Goal: Information Seeking & Learning: Get advice/opinions

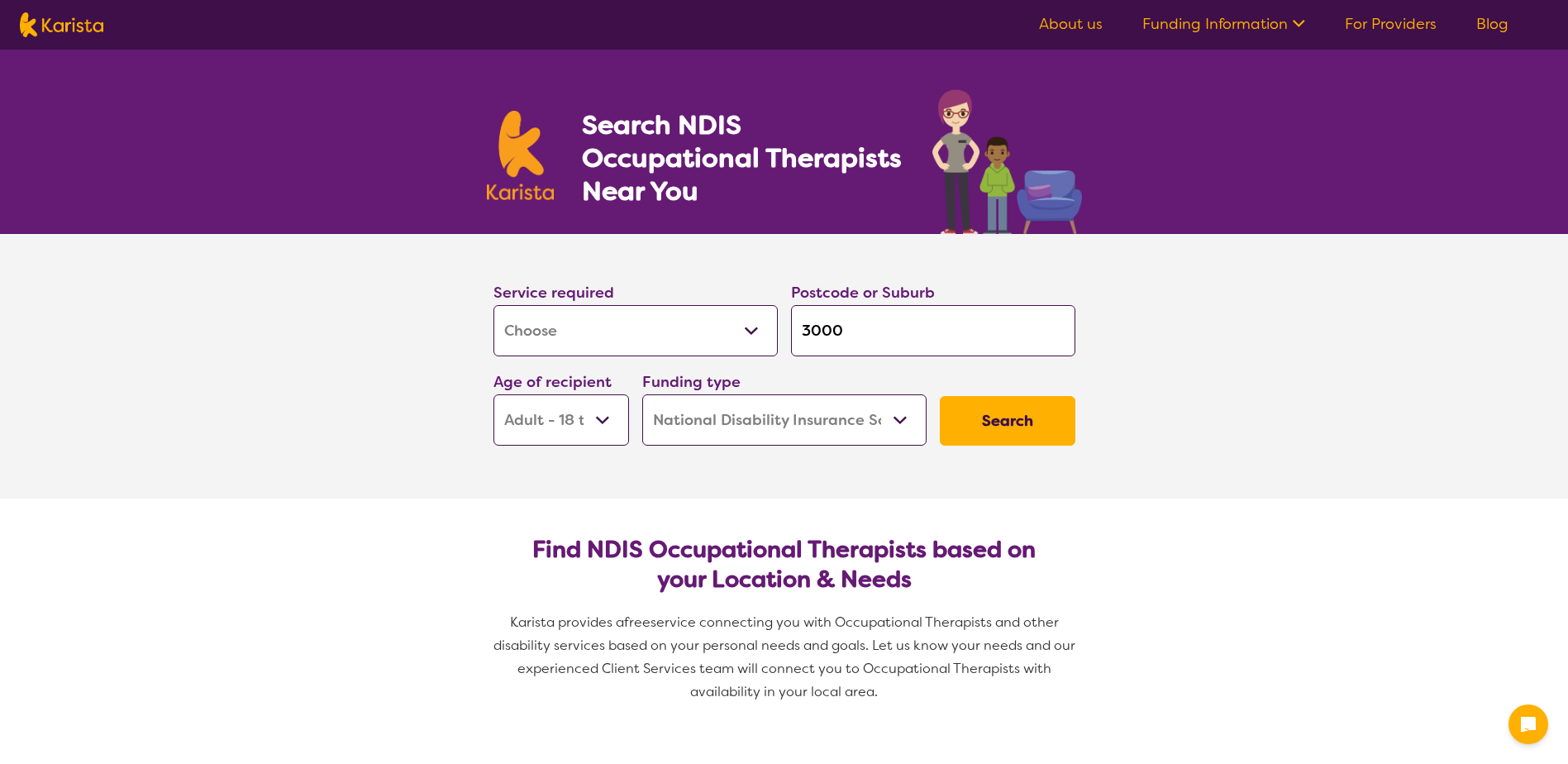
select select "[MEDICAL_DATA]"
select select "AD"
select select "NDIS"
select select "[MEDICAL_DATA]"
select select "AD"
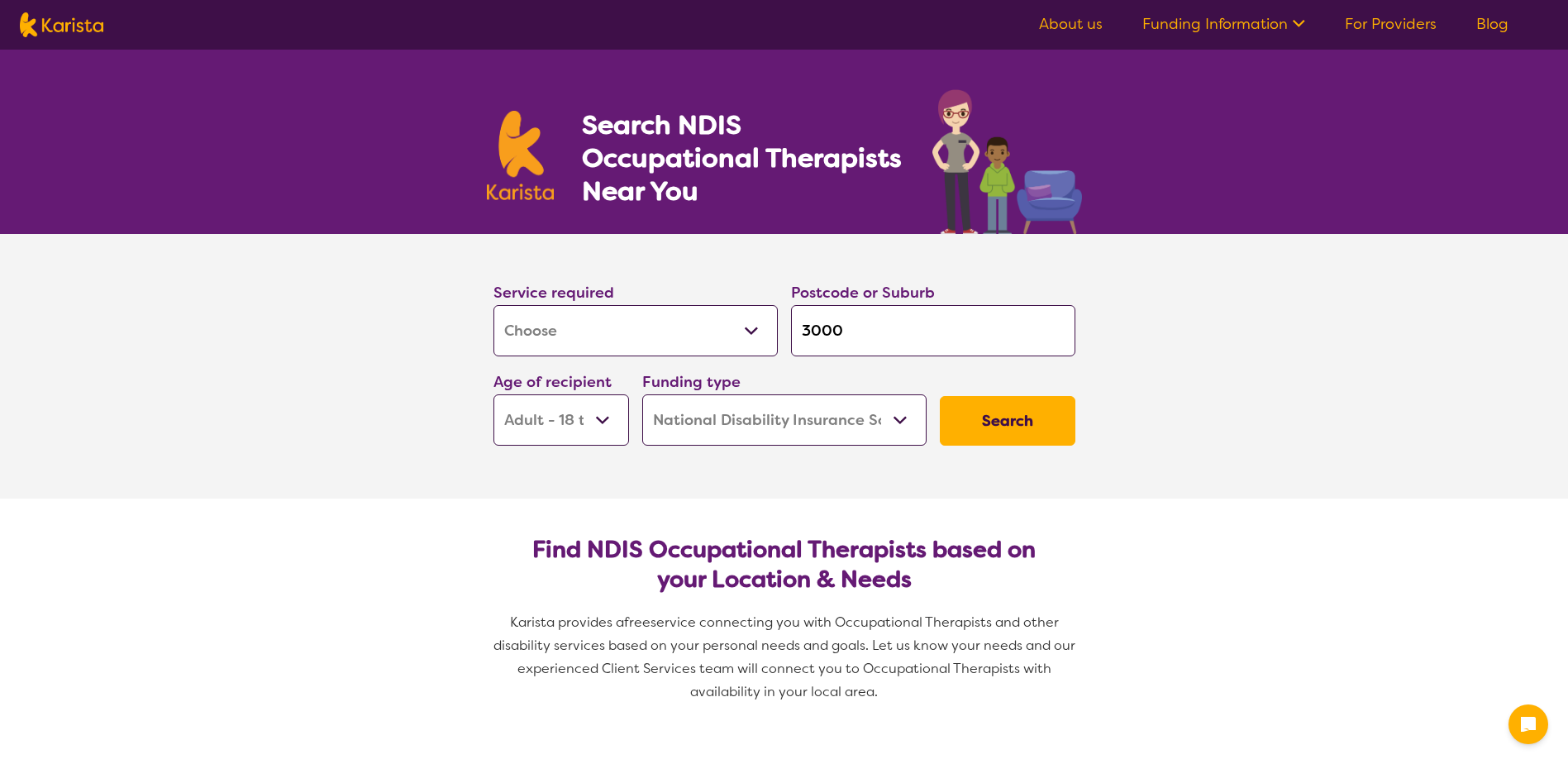
select select "NDIS"
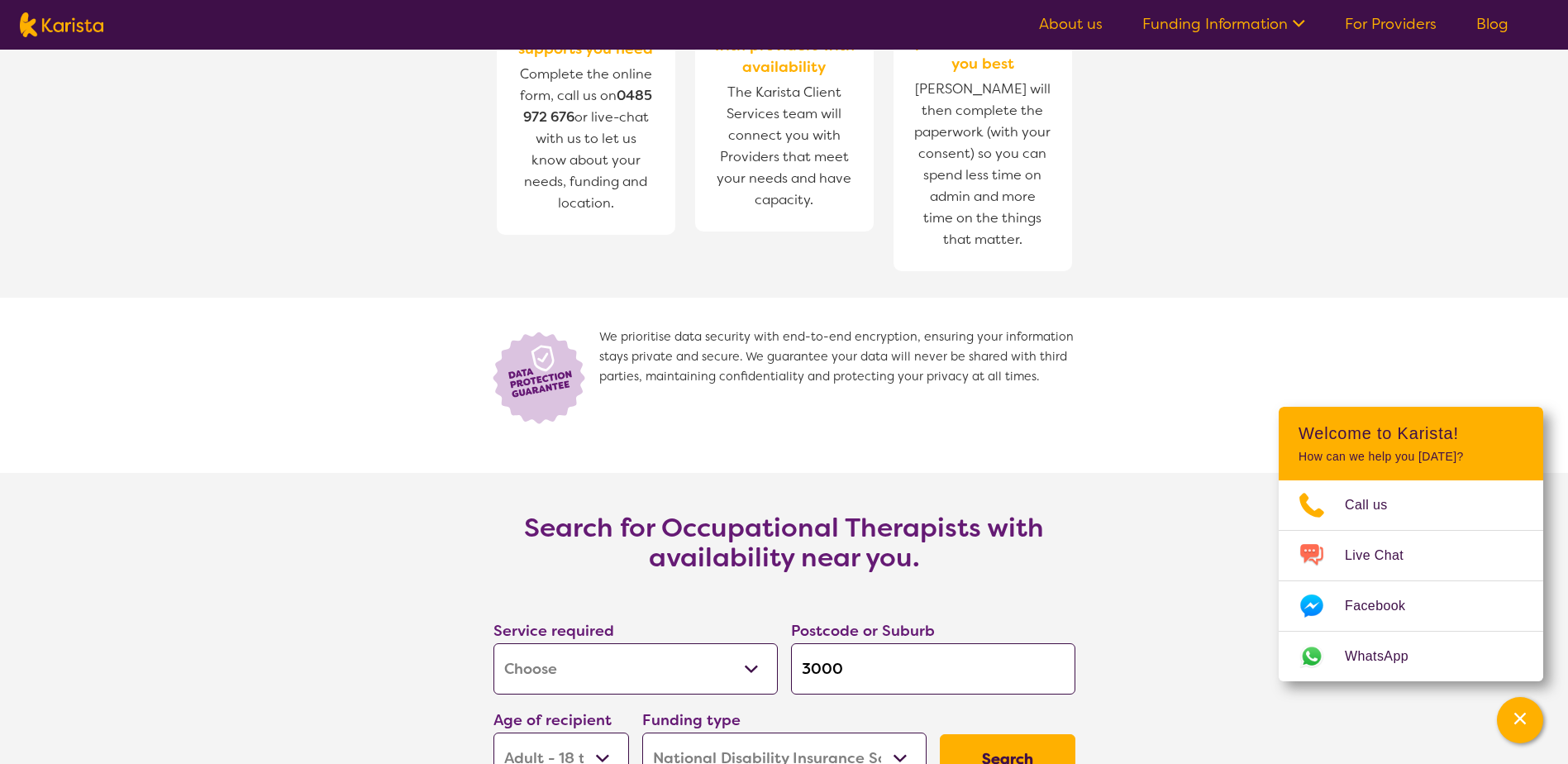
scroll to position [2233, 0]
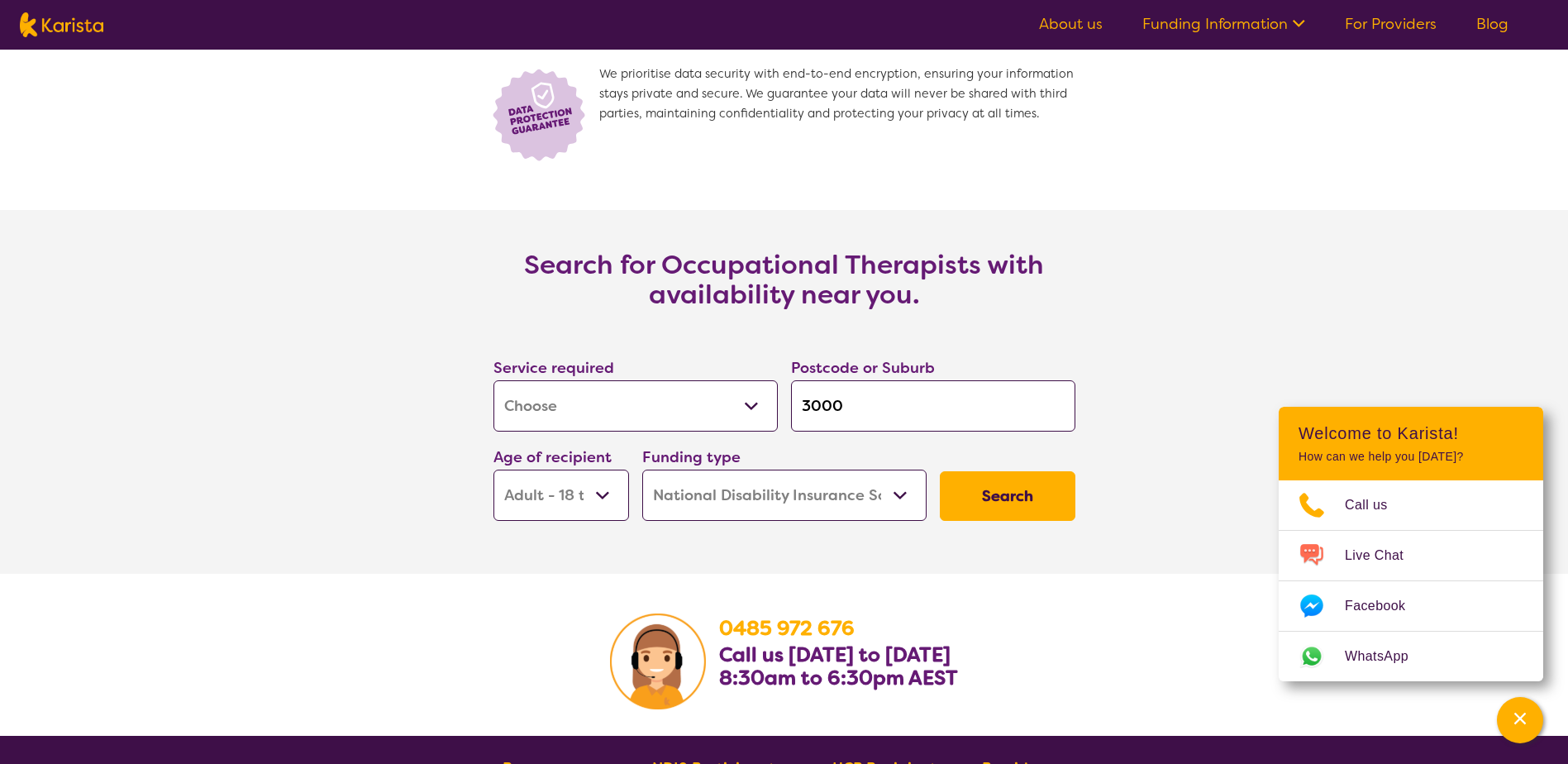
click at [849, 408] on input "3000" at bounding box center [933, 406] width 284 height 52
type input "300"
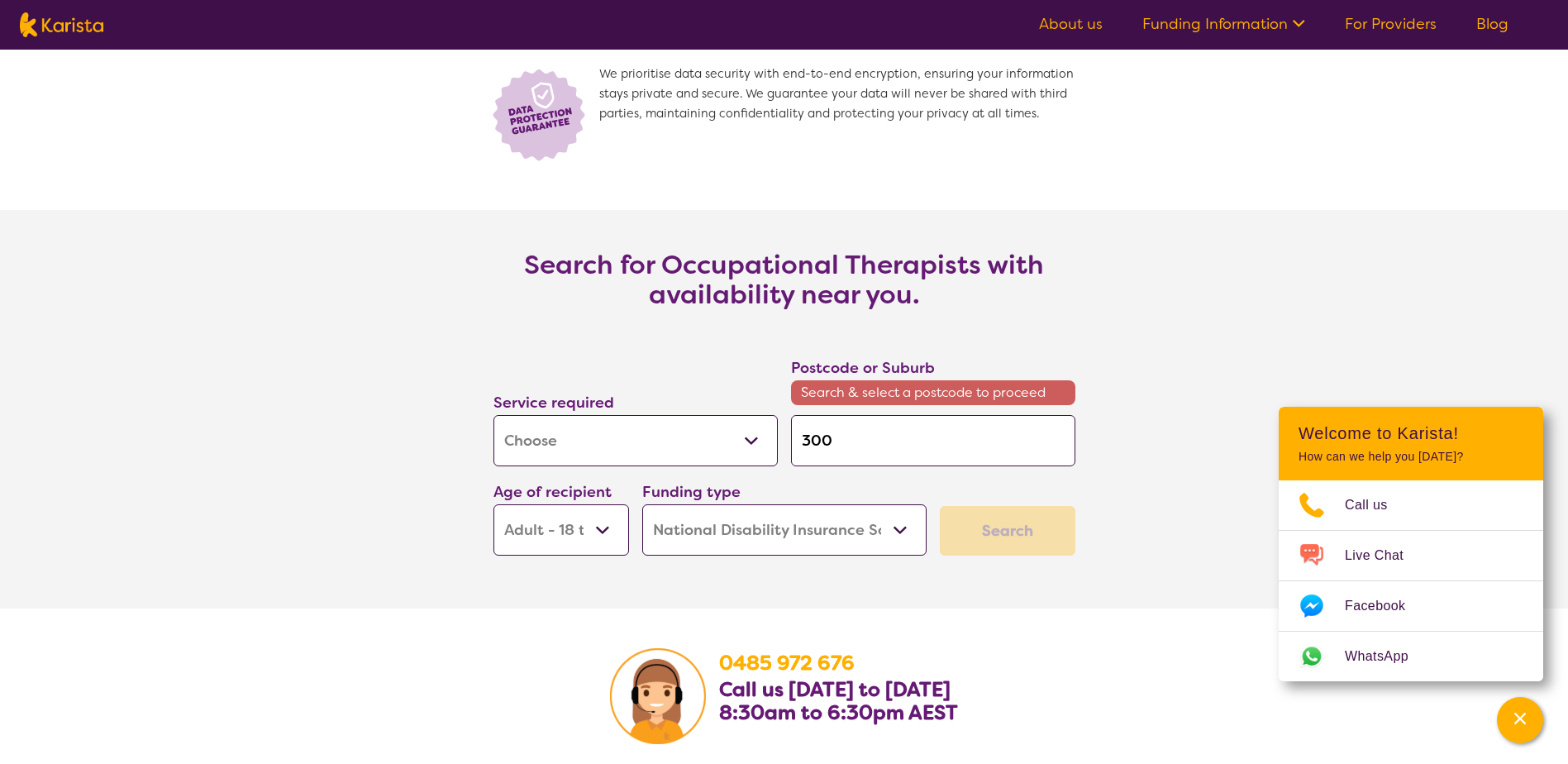
type input "30"
type input "3"
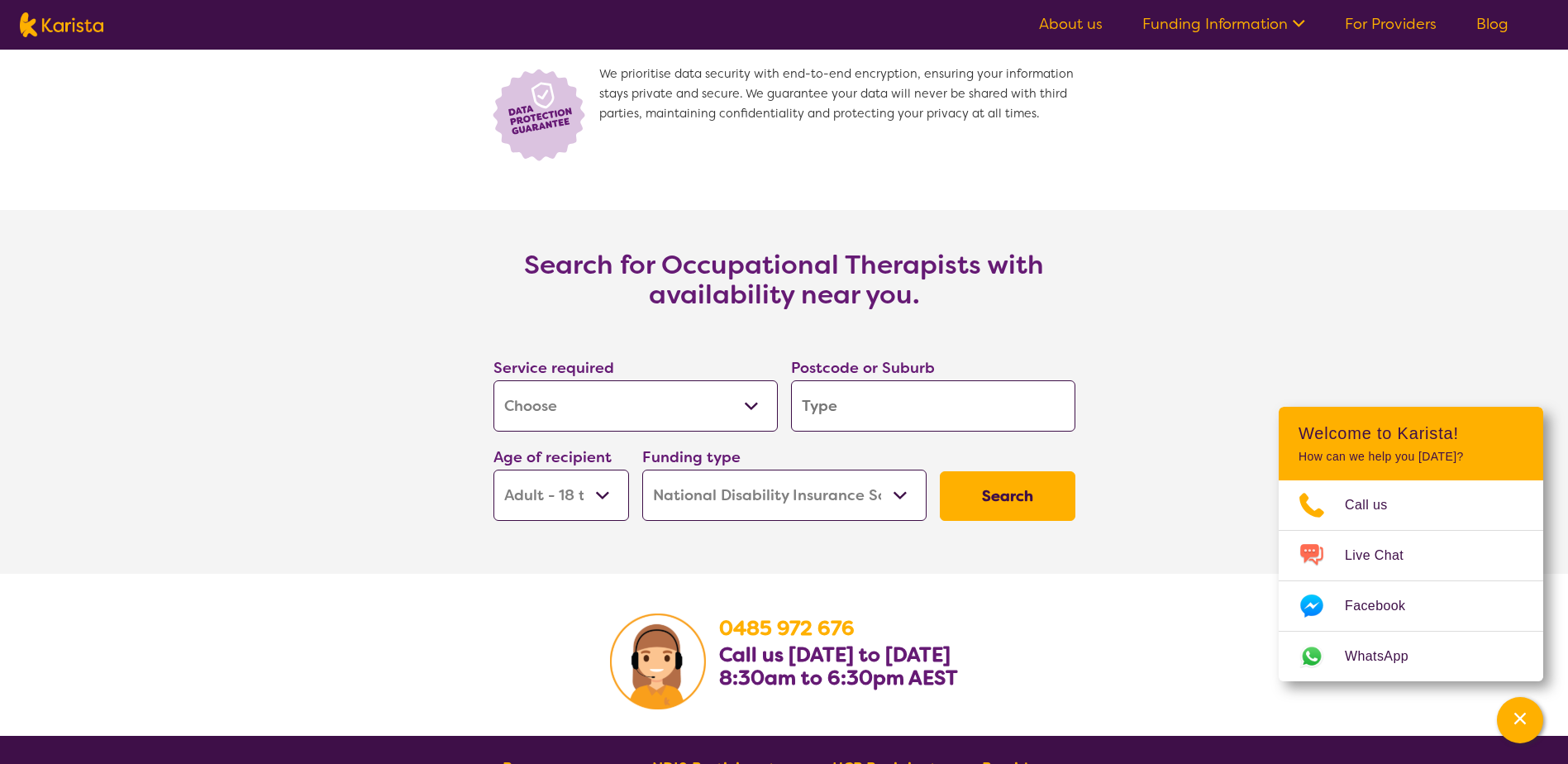
type input "T"
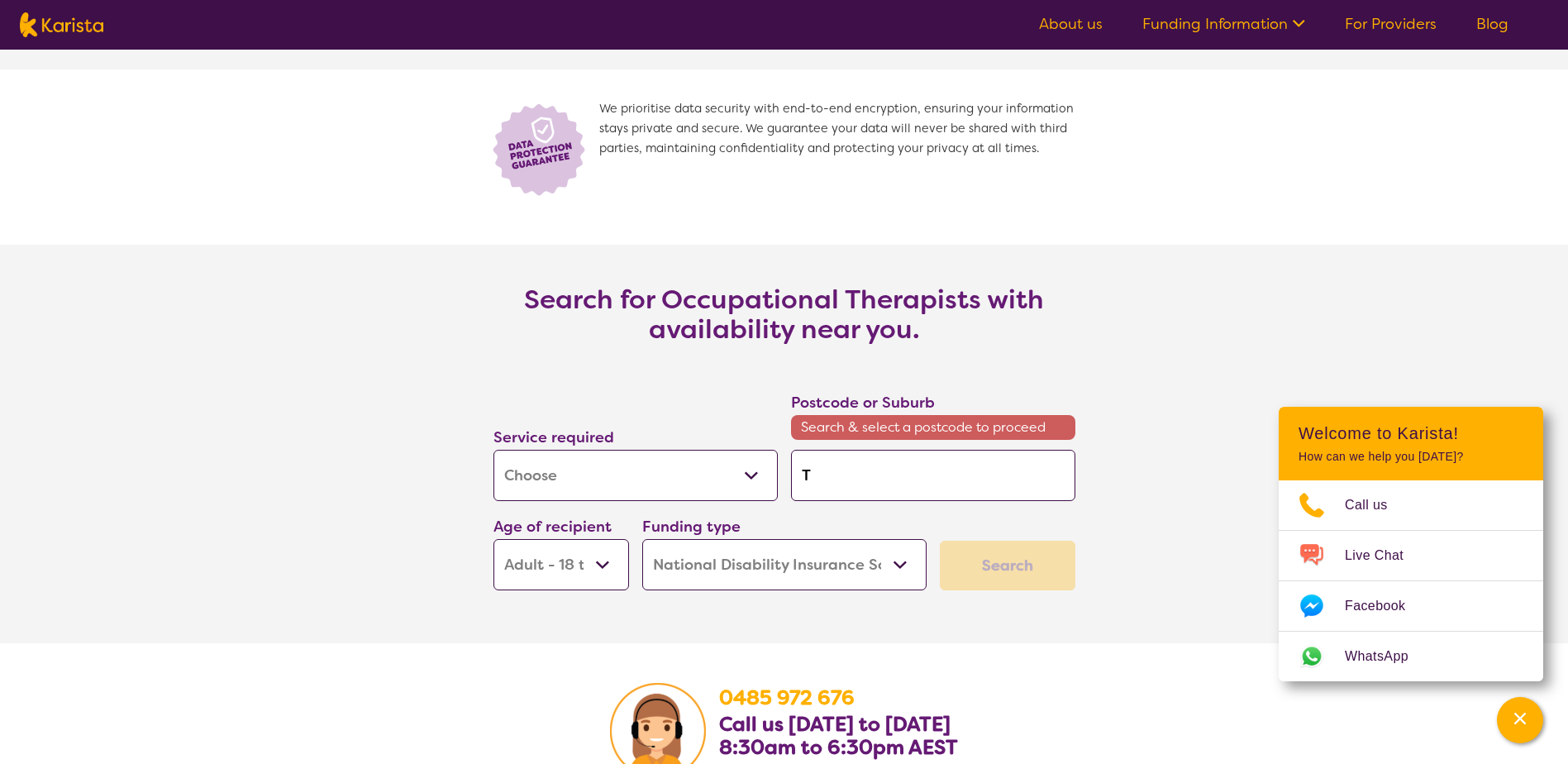
scroll to position [2268, 0]
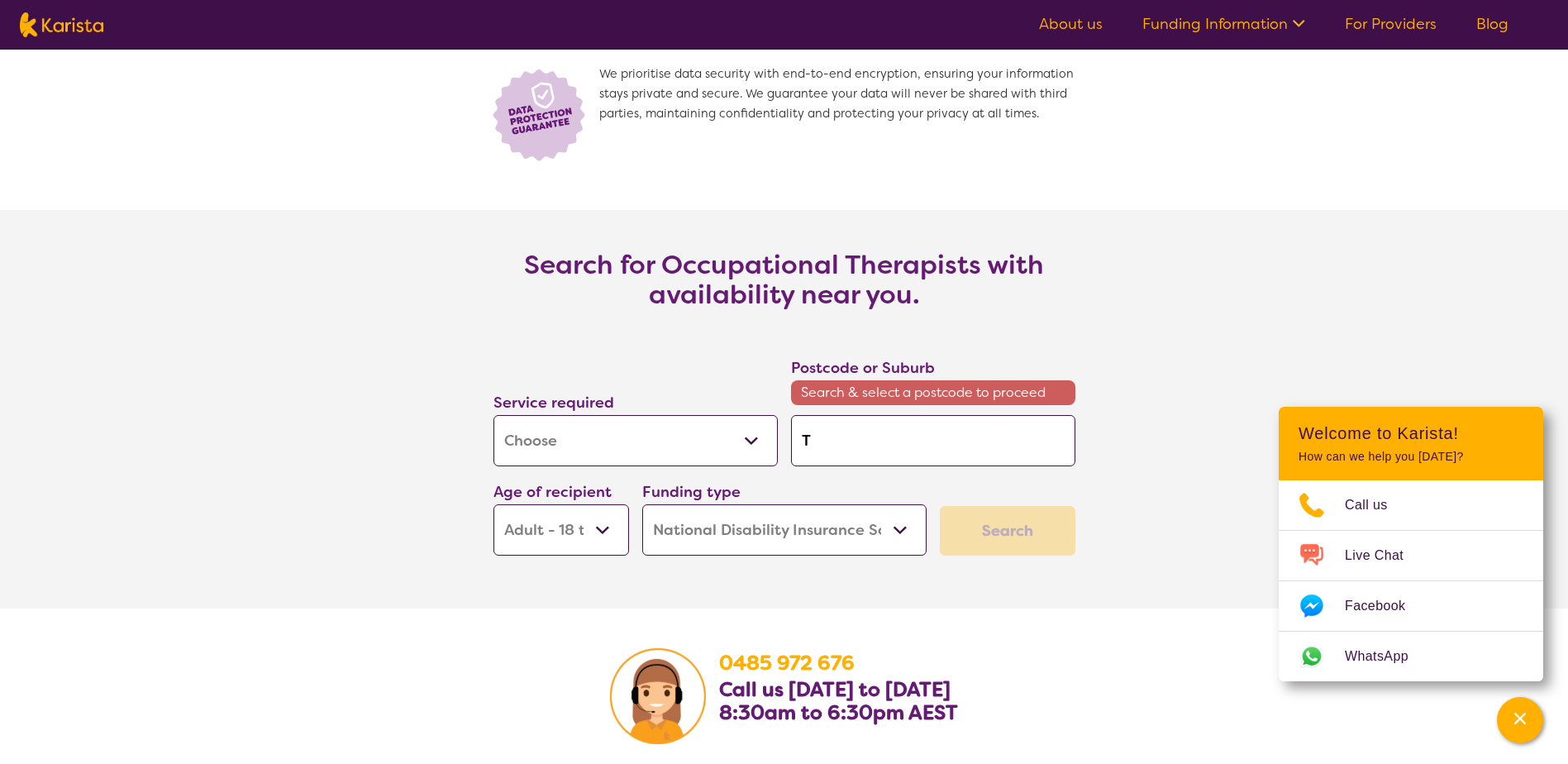
type input "Th"
type input "The"
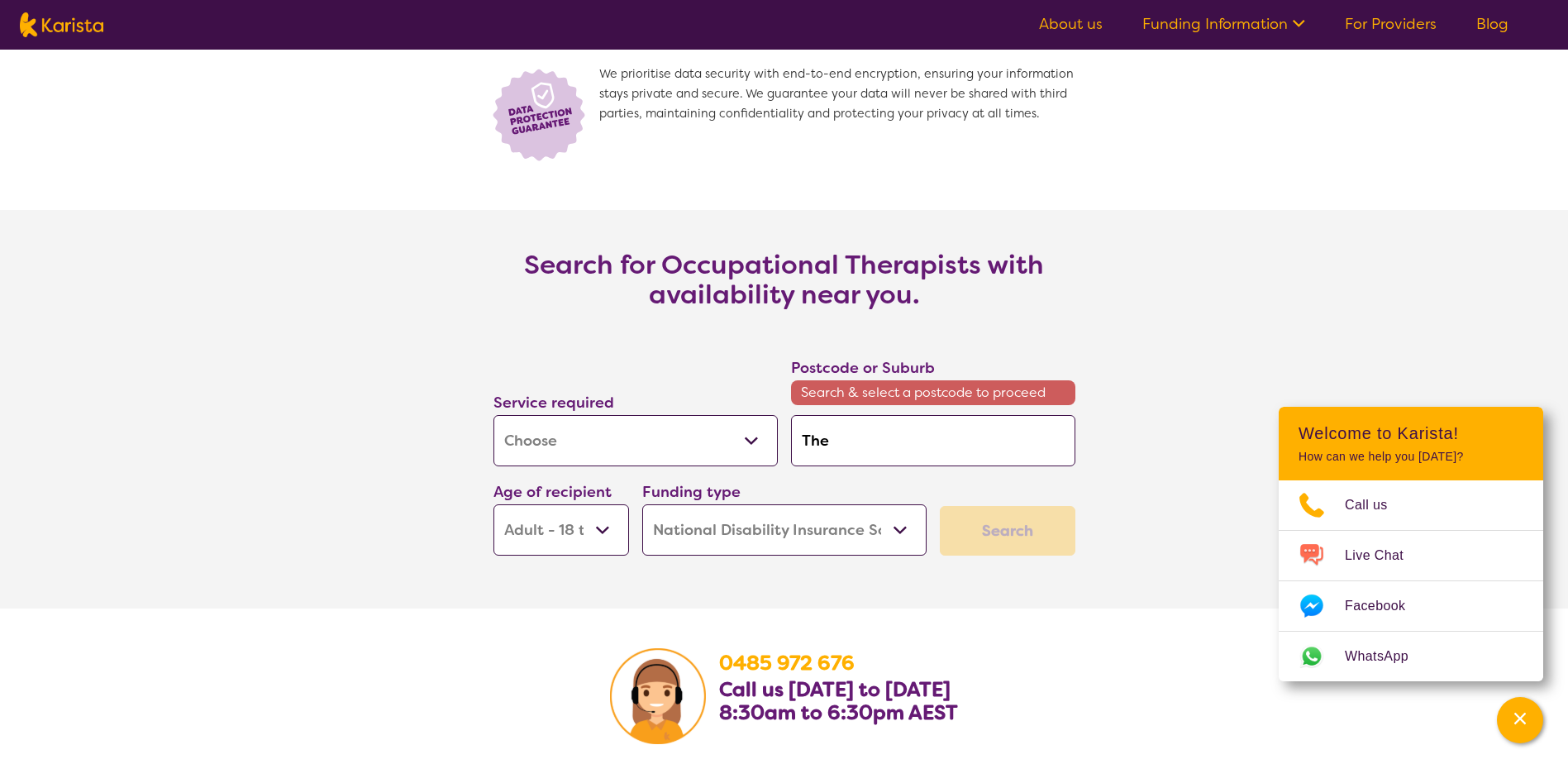
type input "The"
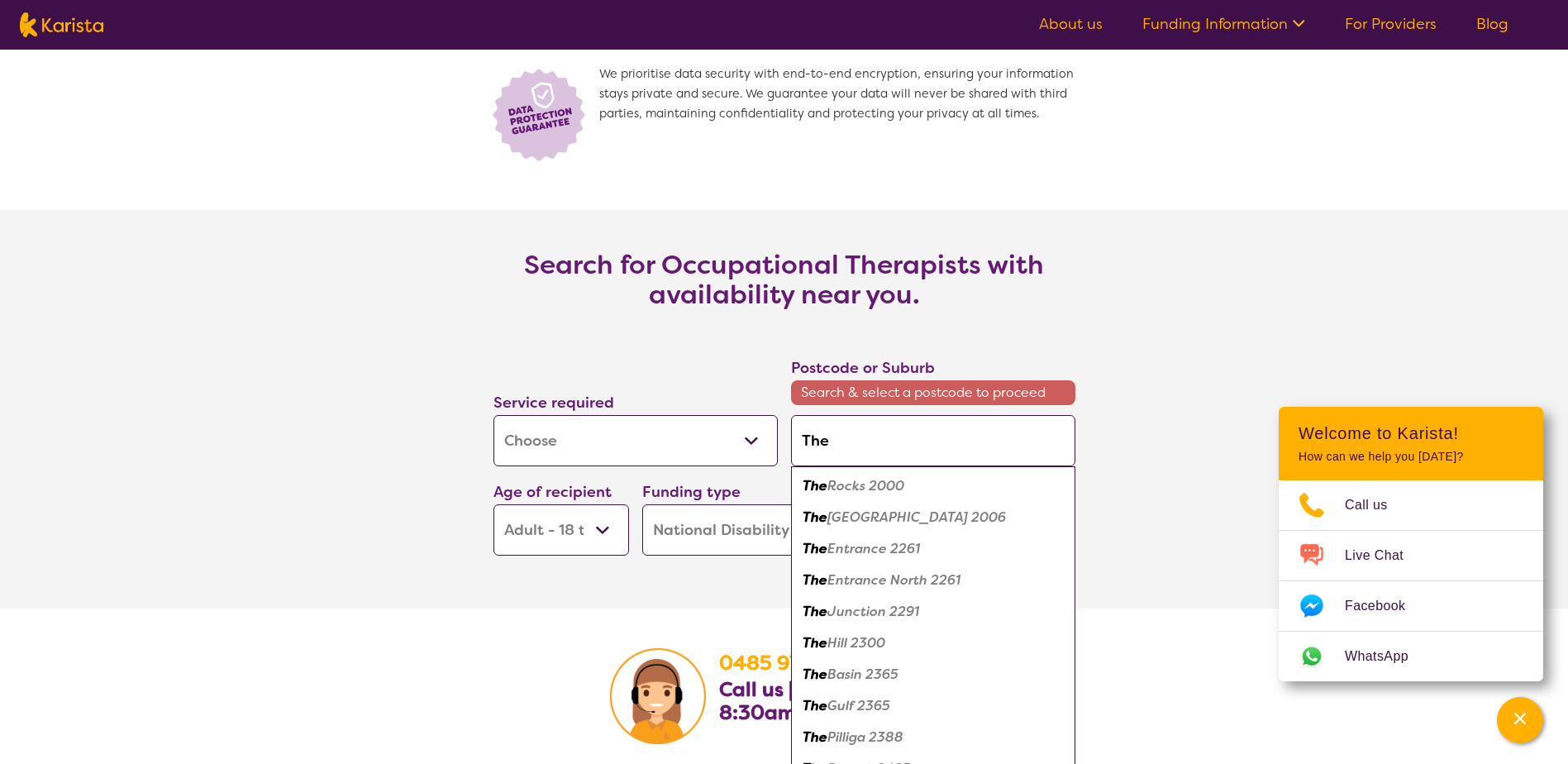
type input "The P"
type input "The Pa"
type input "The Pat"
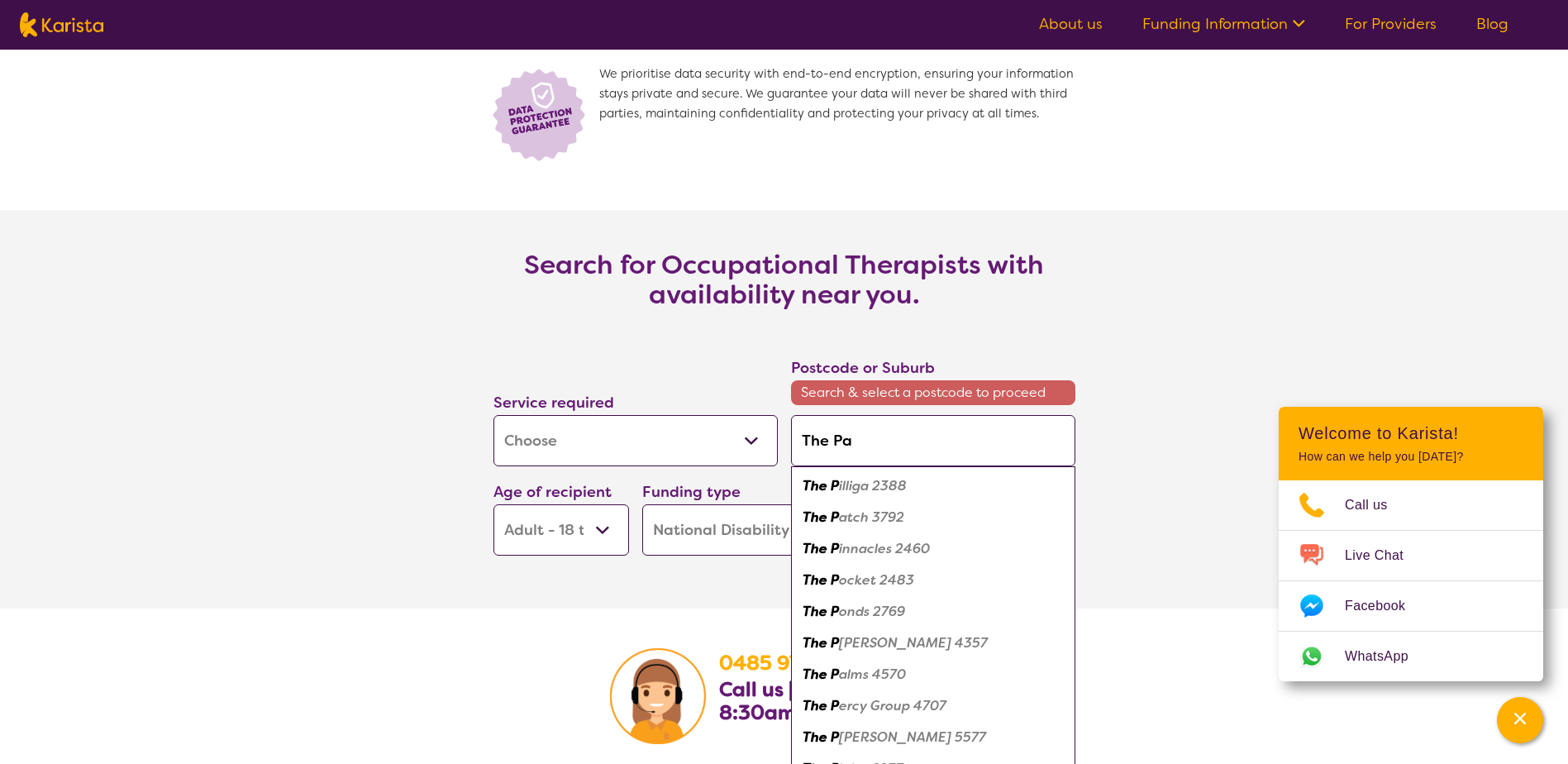
type input "The Pat"
type input "The Patc"
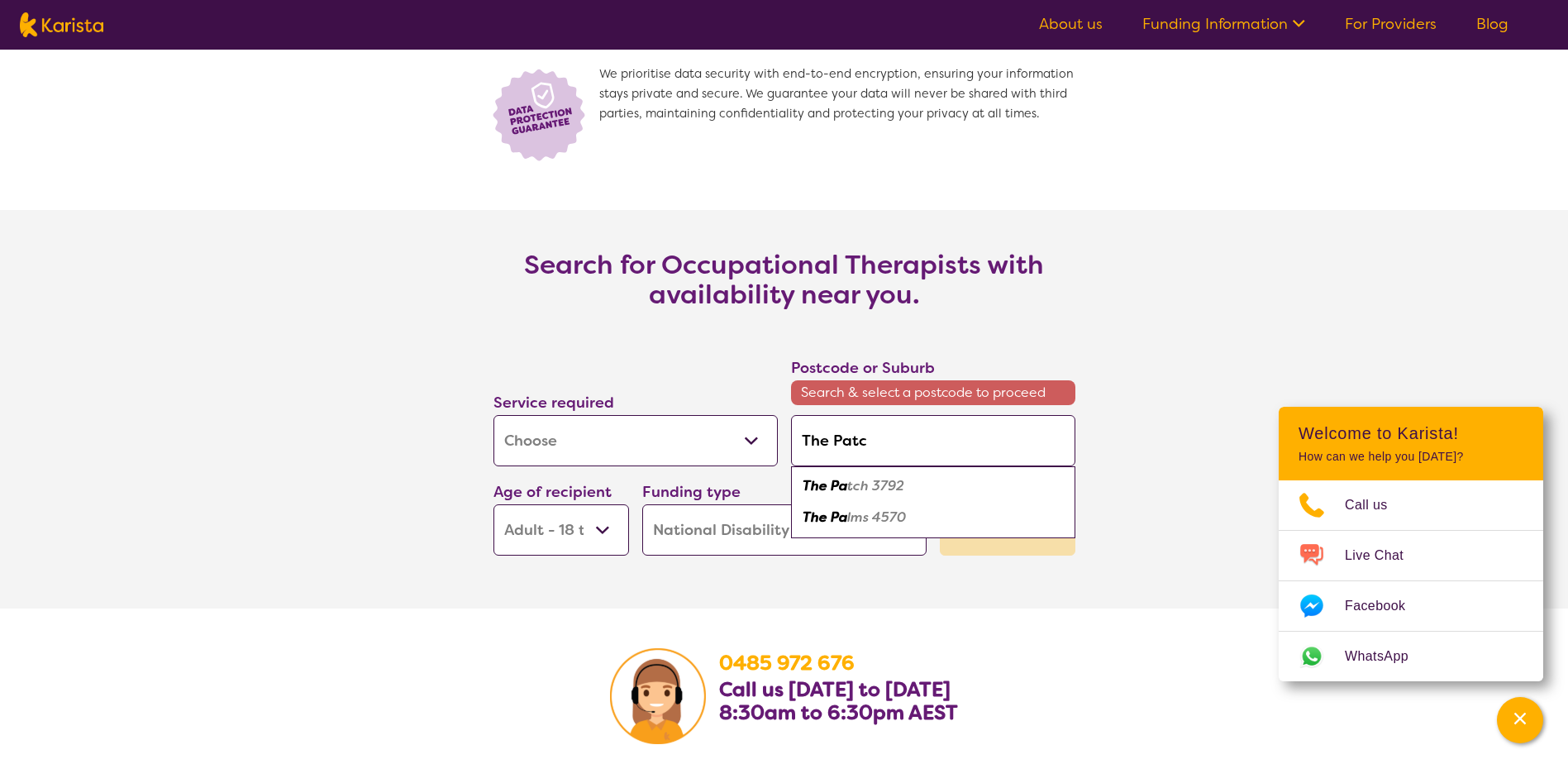
type input "The Patch"
click at [852, 495] on div "The Patch 3792" at bounding box center [933, 486] width 267 height 31
type input "3792"
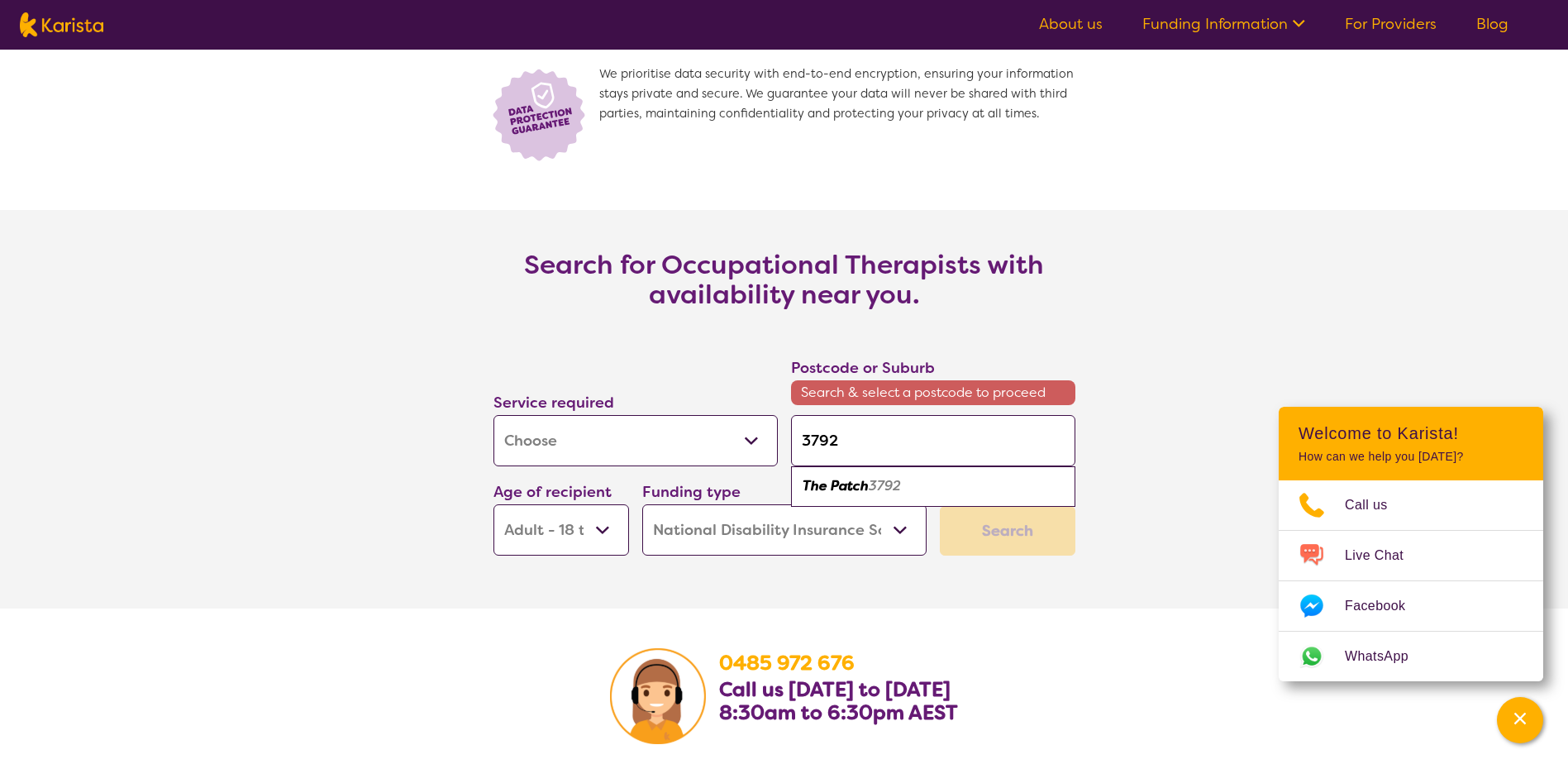
scroll to position [2233, 0]
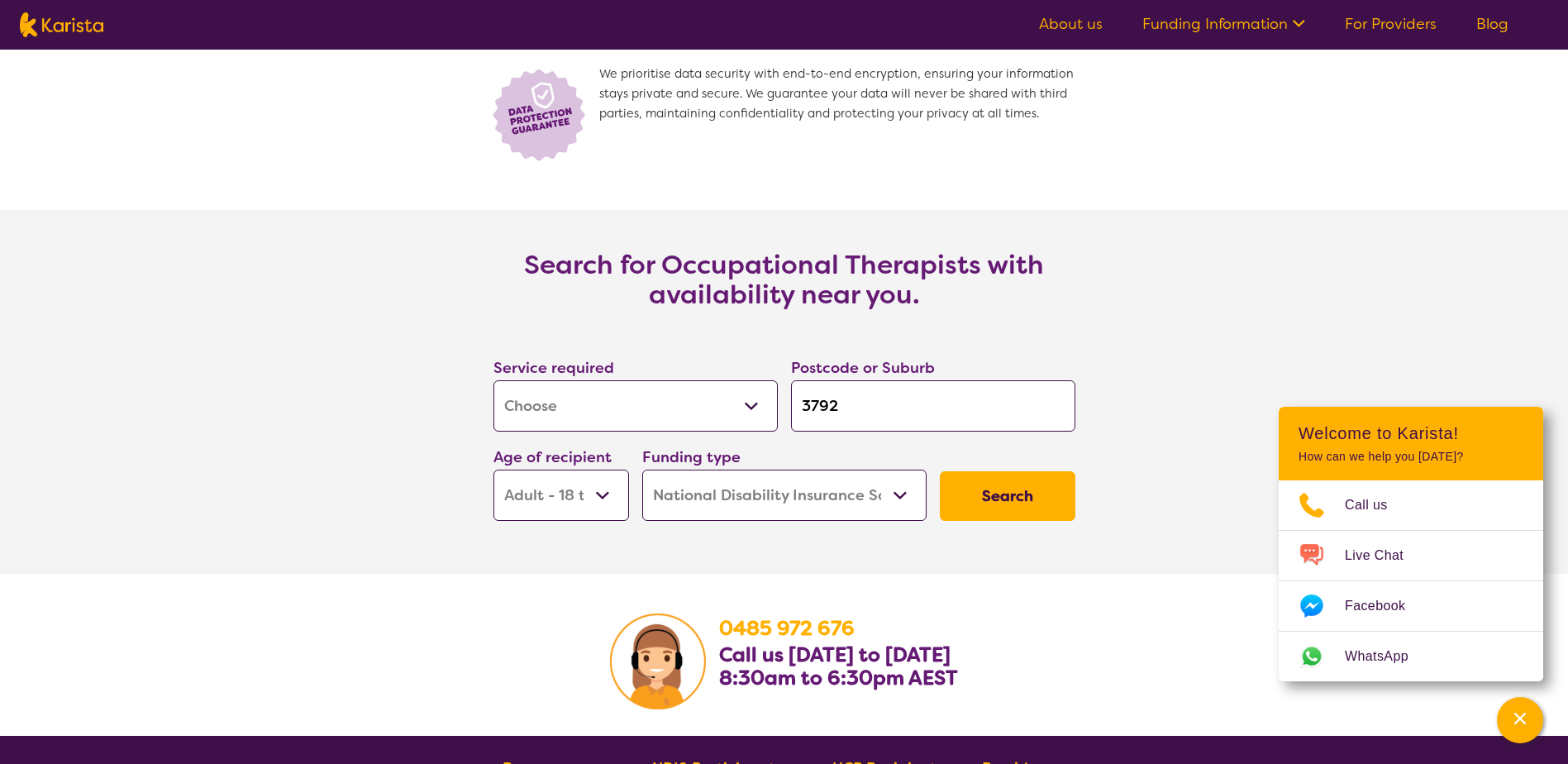
click at [602, 494] on select "Early Childhood - 0 to 9 Child - 10 to 11 Adolescent - 12 to 17 Adult - 18 to 6…" at bounding box center [560, 495] width 135 height 52
click at [493, 470] on select "Early Childhood - 0 to 9 Child - 10 to 11 Adolescent - 12 to 17 Adult - 18 to 6…" at bounding box center [560, 495] width 135 height 52
click at [1018, 498] on button "Search" at bounding box center [1007, 495] width 135 height 50
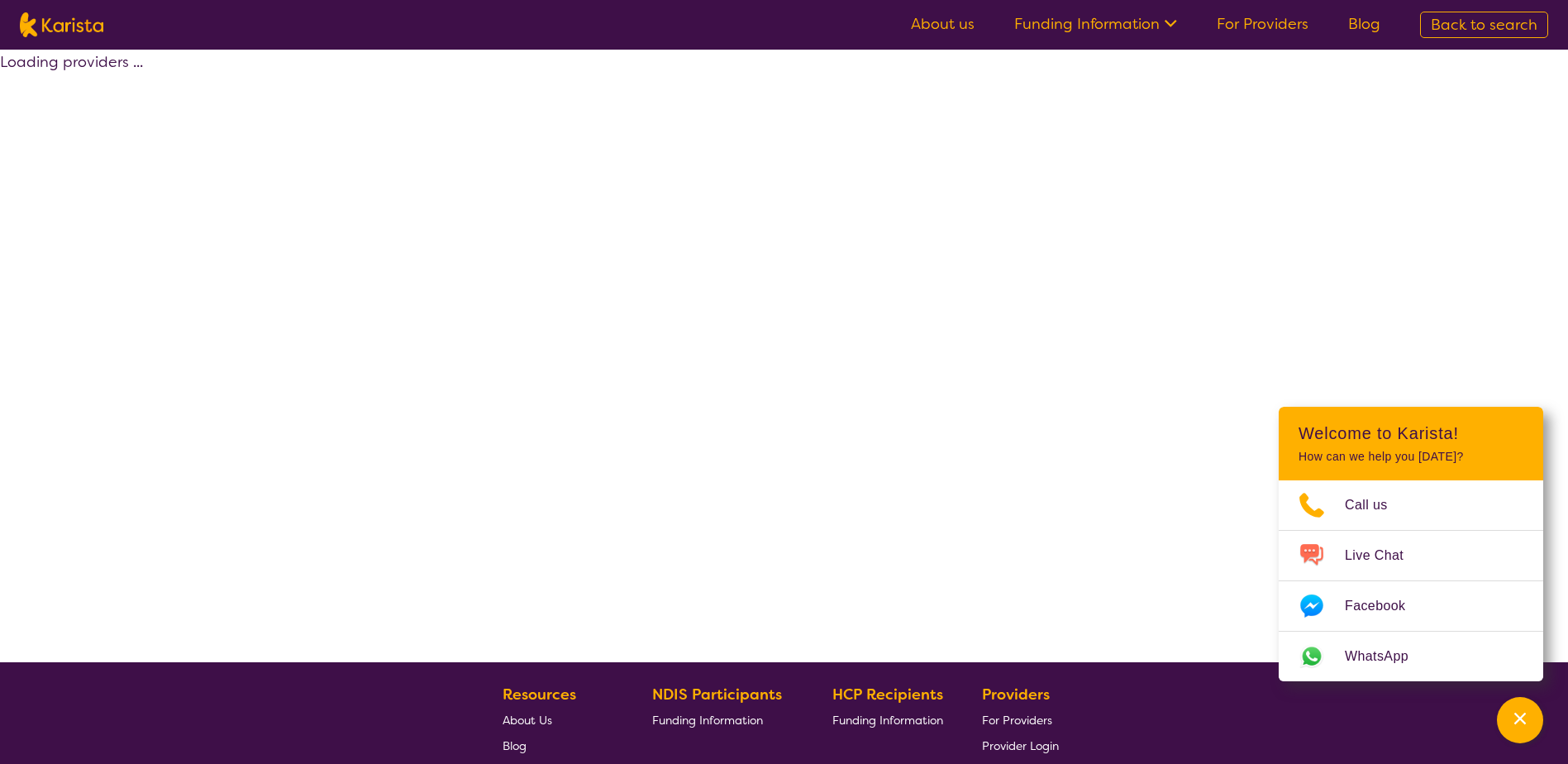
select select "by_score"
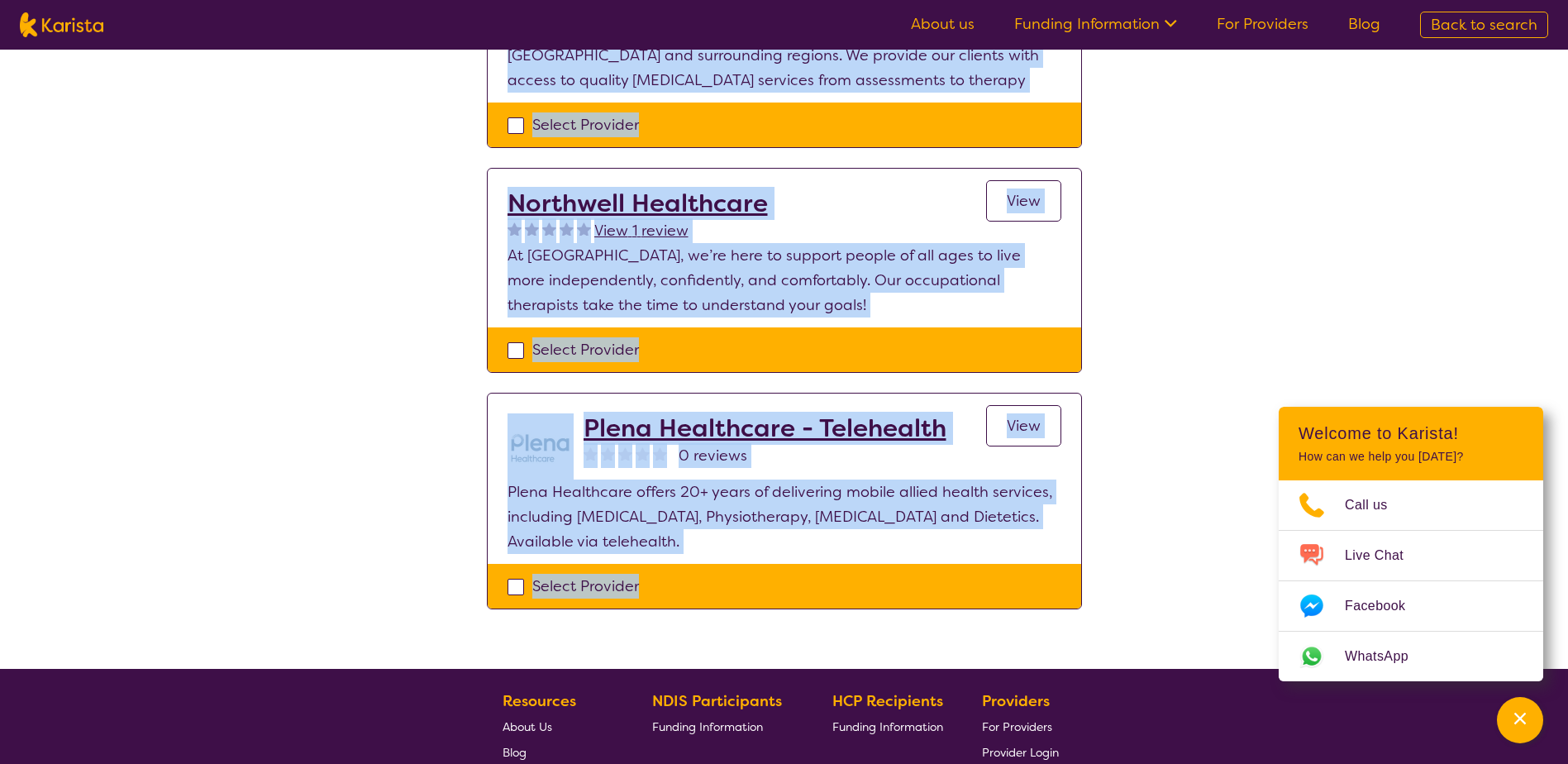
scroll to position [1075, 0]
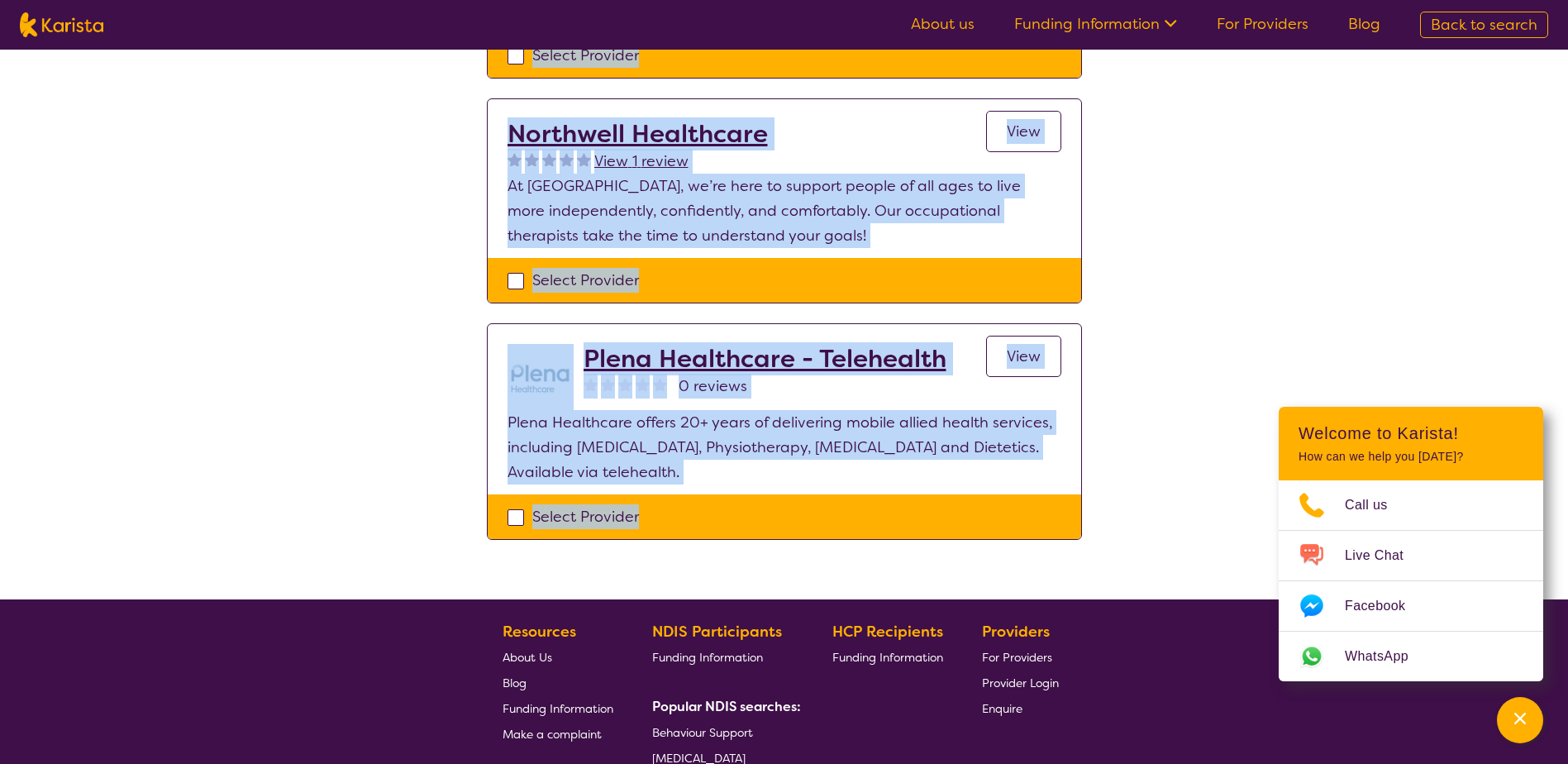
drag, startPoint x: 531, startPoint y: 81, endPoint x: 879, endPoint y: 576, distance: 605.1
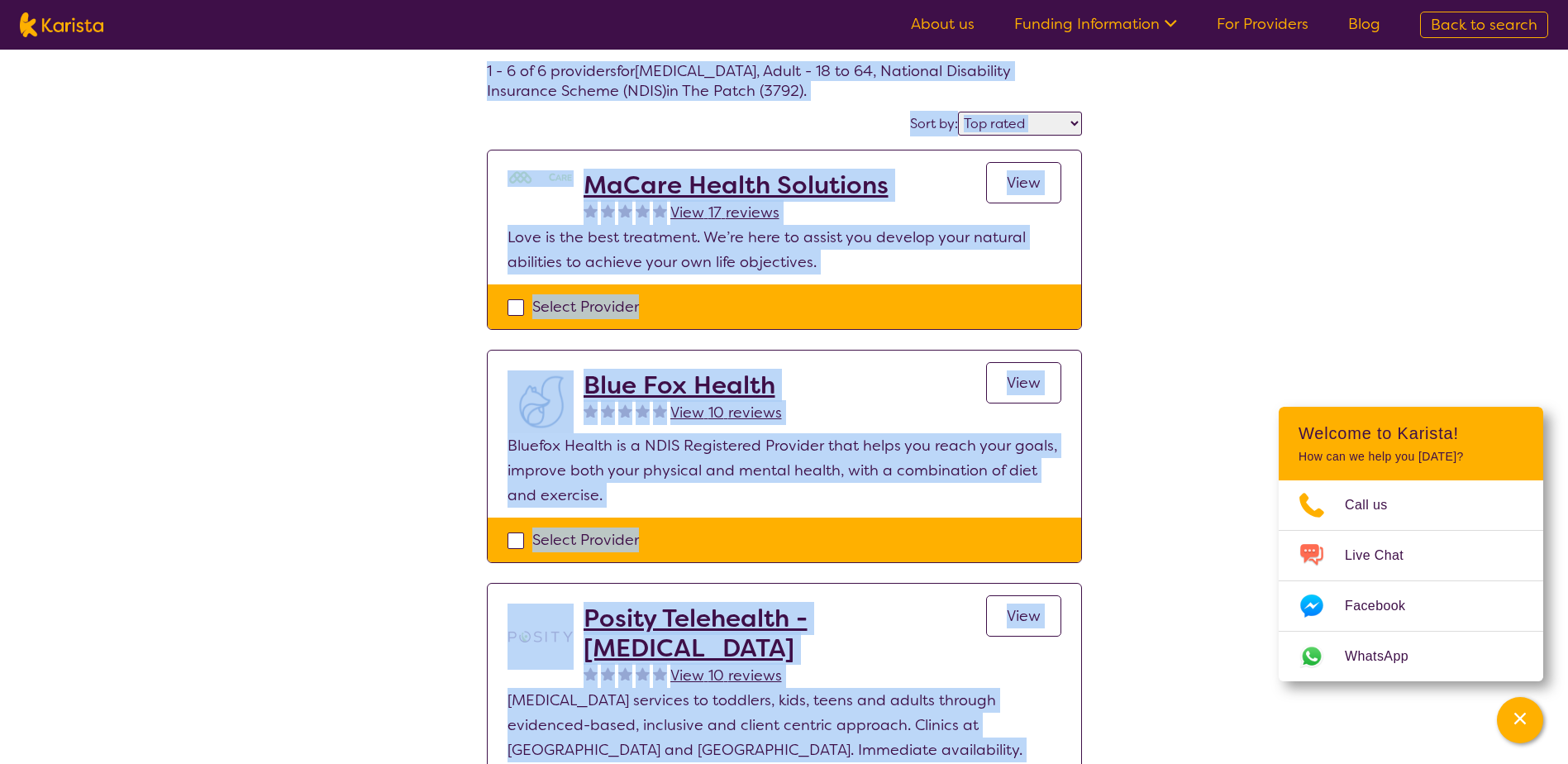
scroll to position [0, 0]
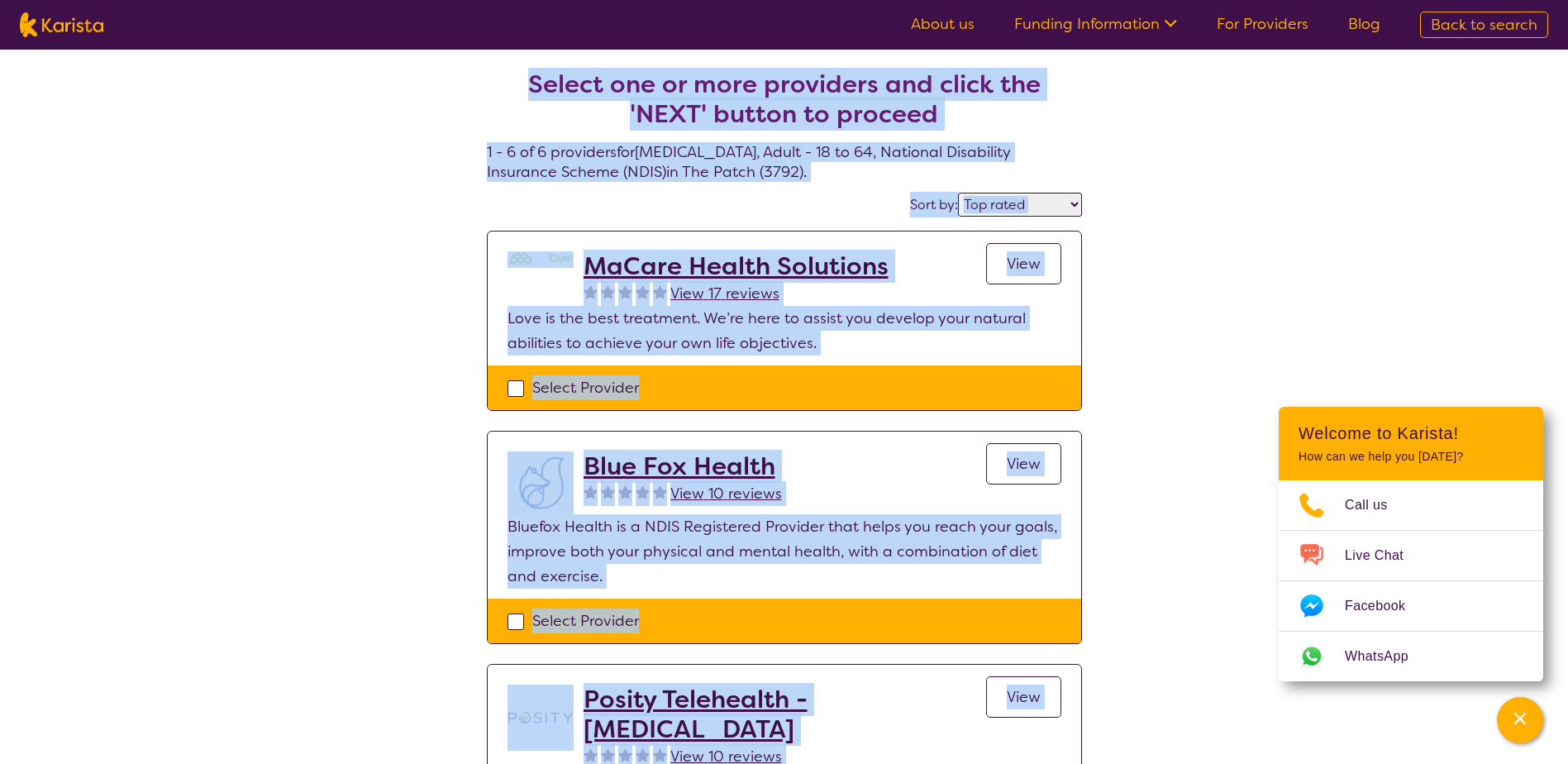
copy section "Loremi dol si amet consectet adi elits doe 'TEMP' incidi ut laboree 4 - 7 do 0 …"
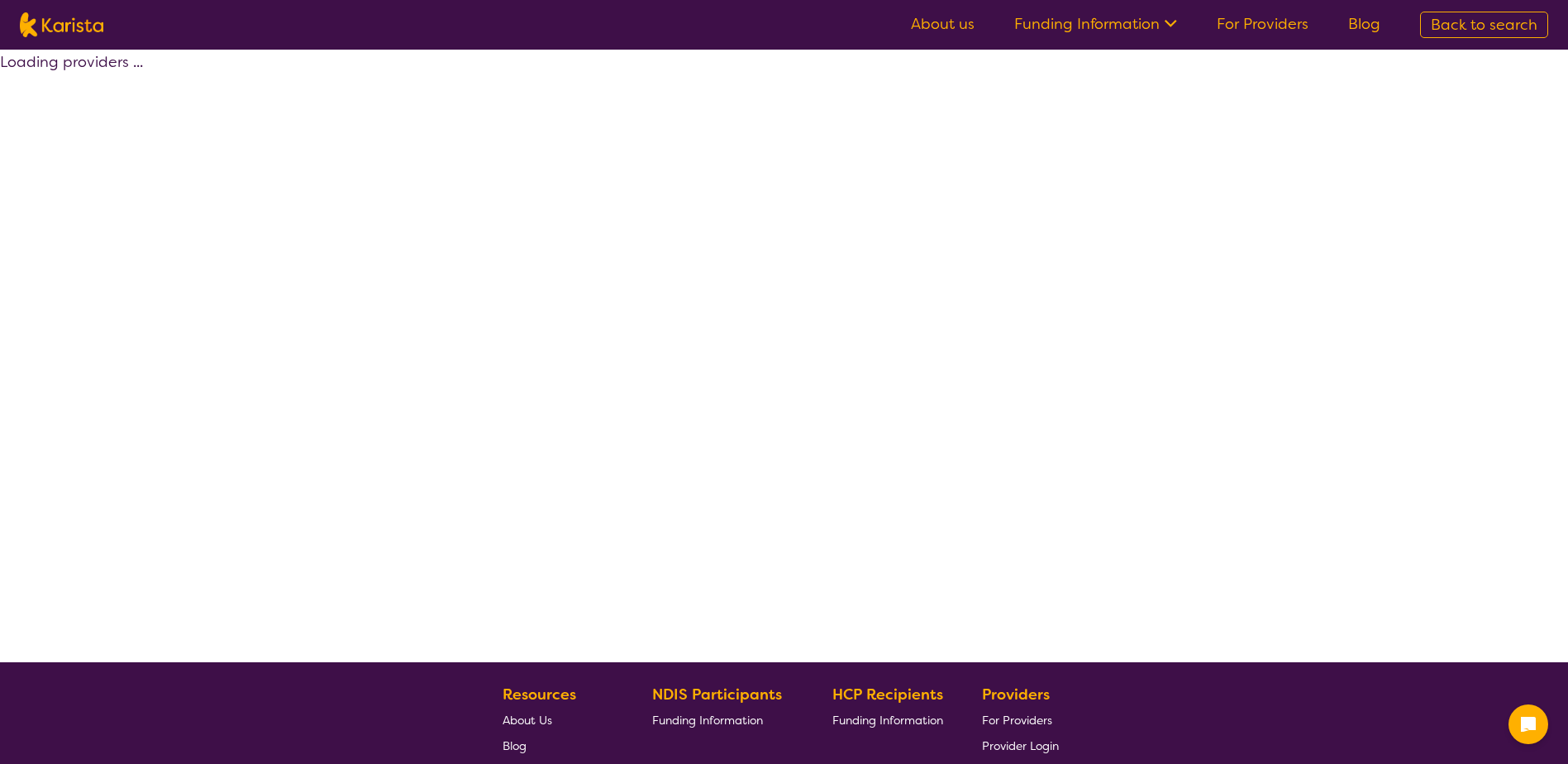
select select "by_score"
